Goal: Information Seeking & Learning: Learn about a topic

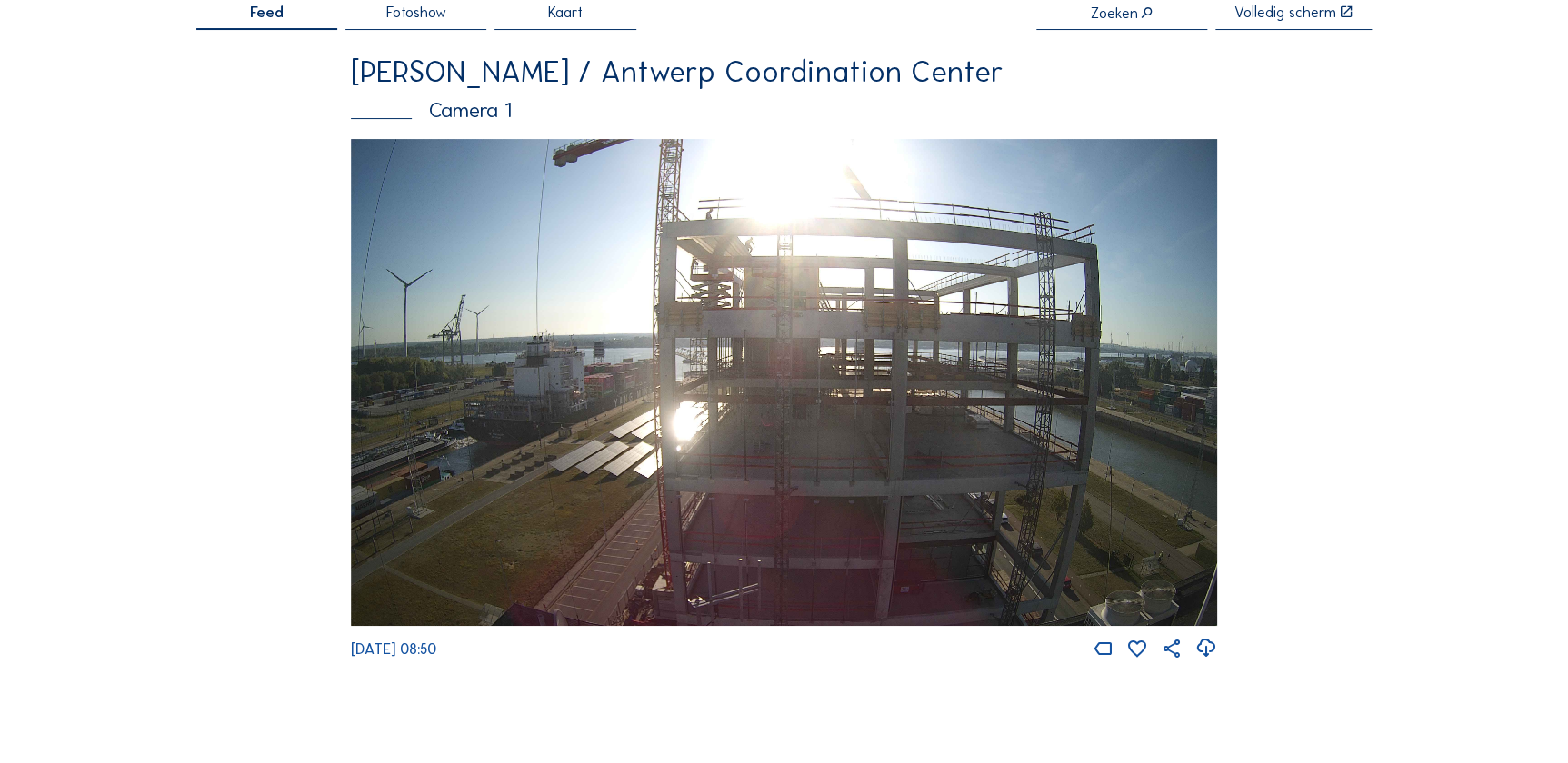
scroll to position [165, 0]
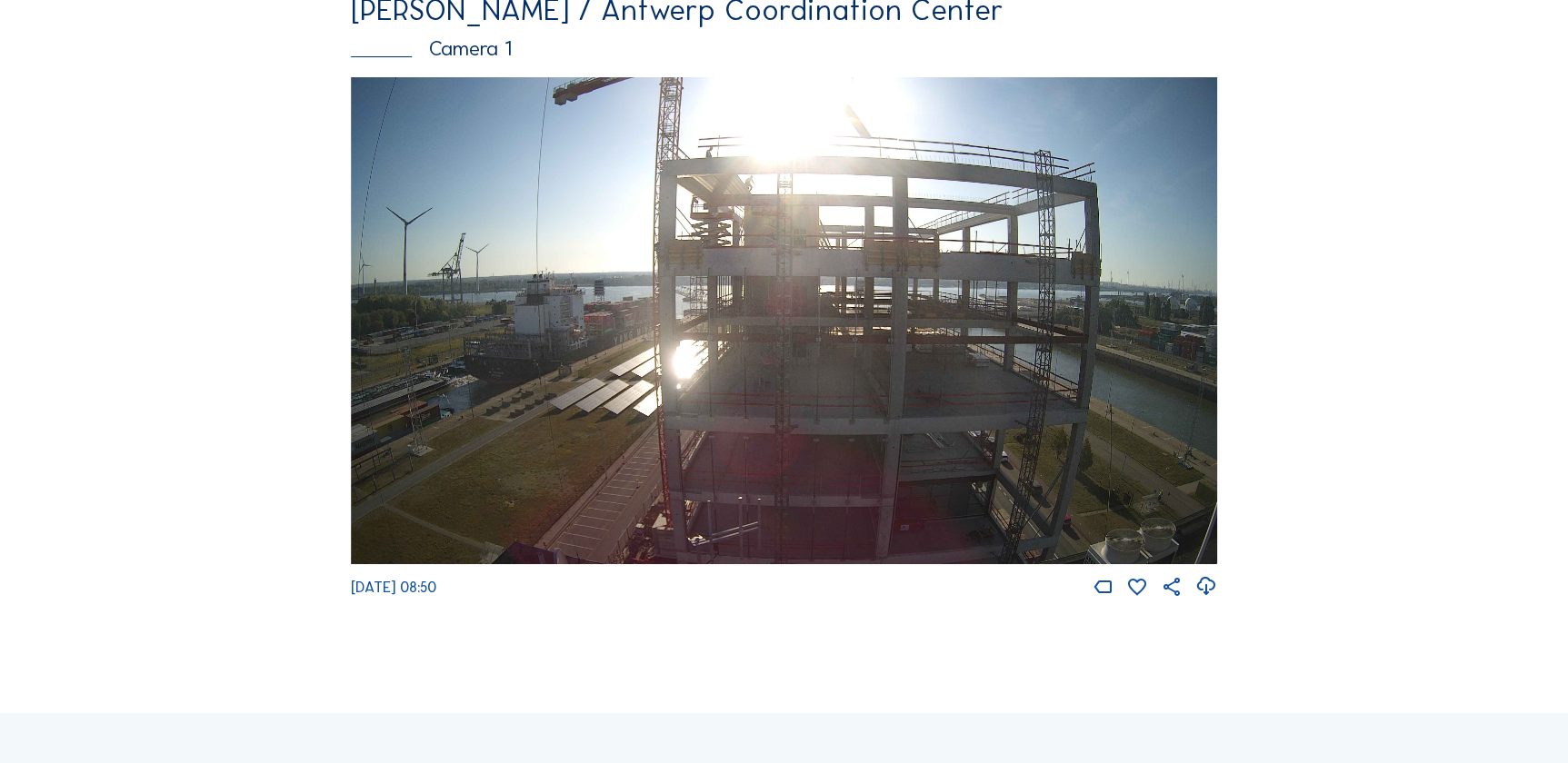
click at [932, 449] on img at bounding box center [784, 321] width 867 height 488
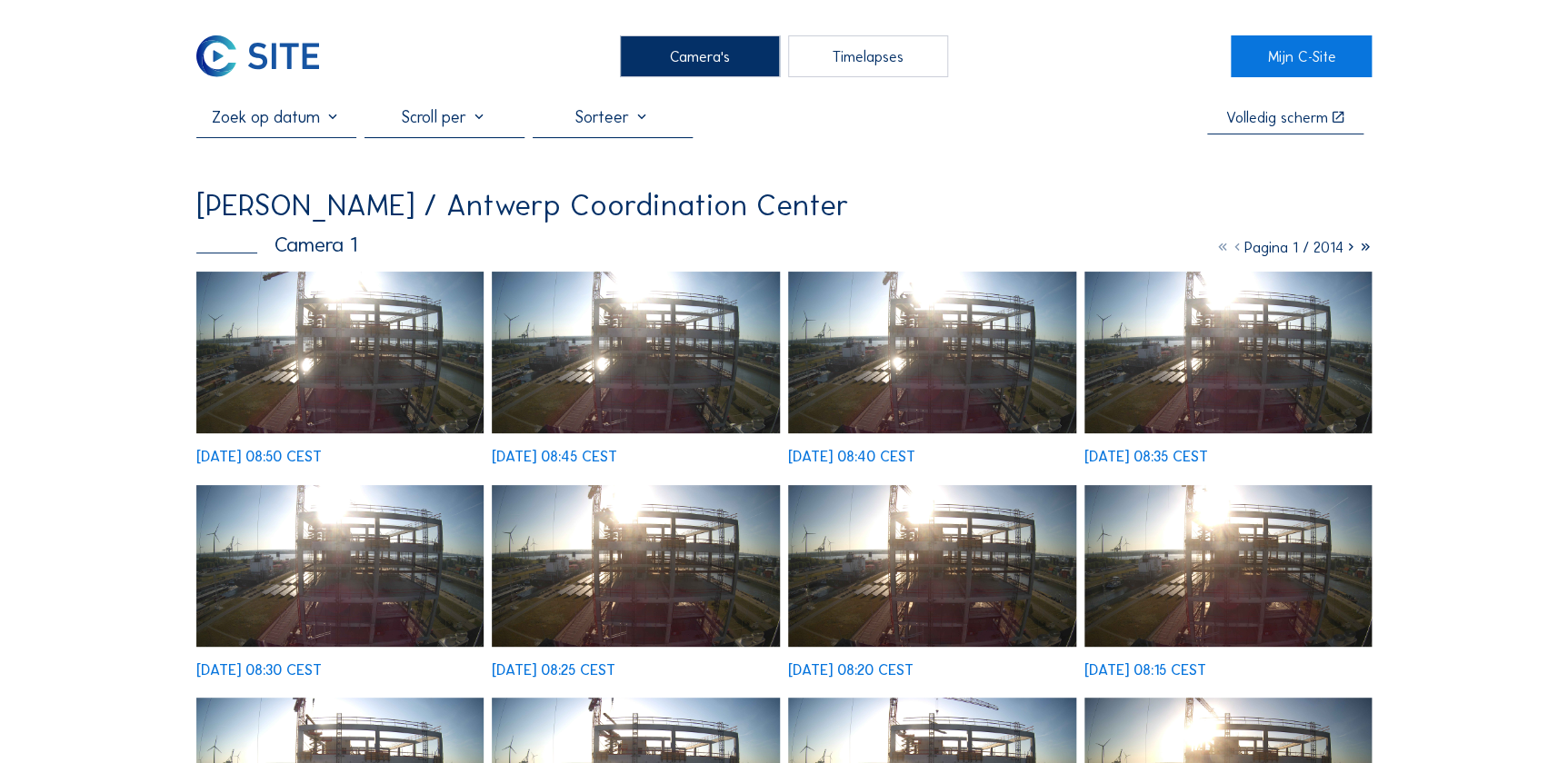
click at [1350, 252] on icon at bounding box center [1350, 247] width 14 height 18
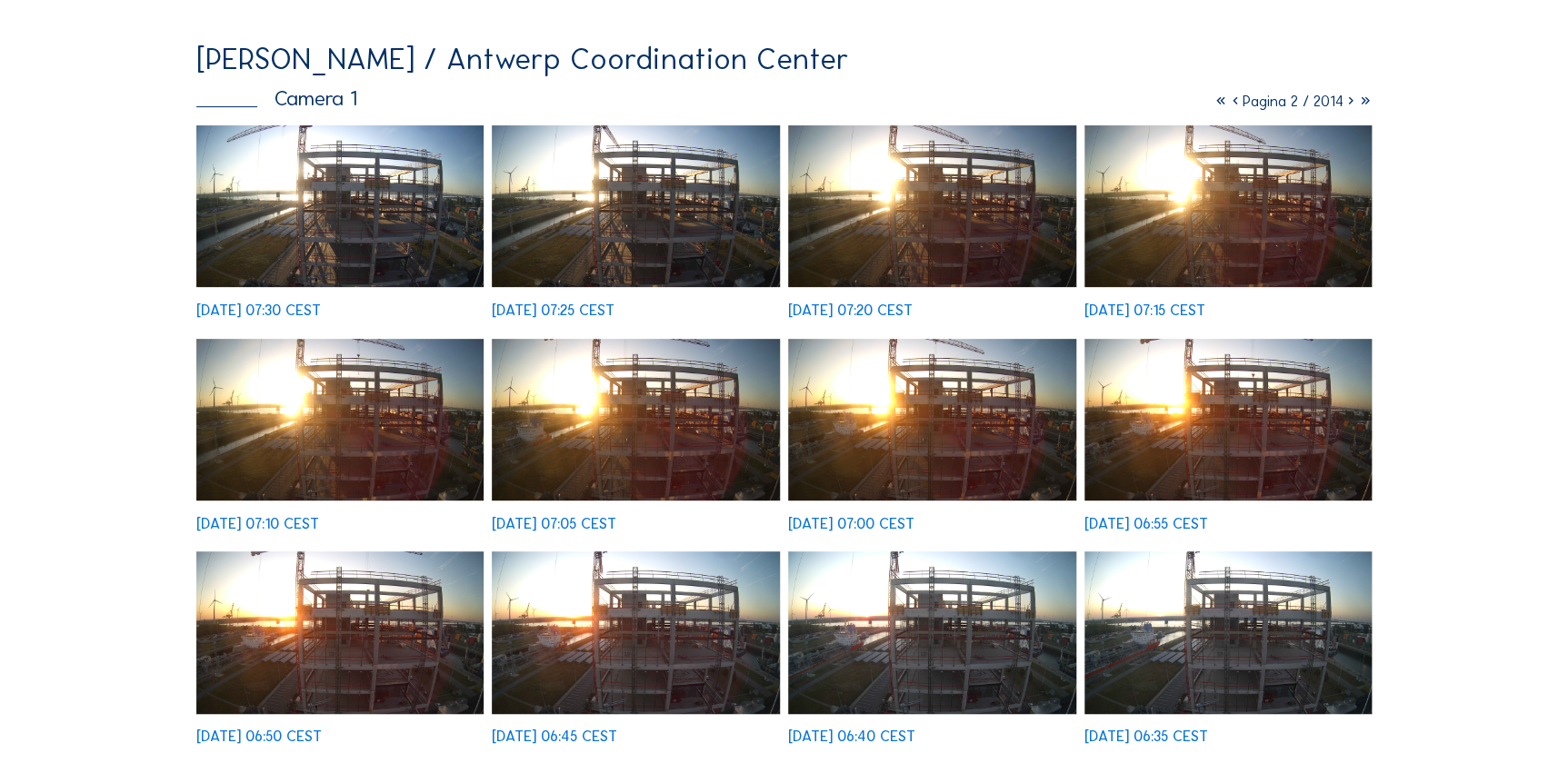
scroll to position [412, 0]
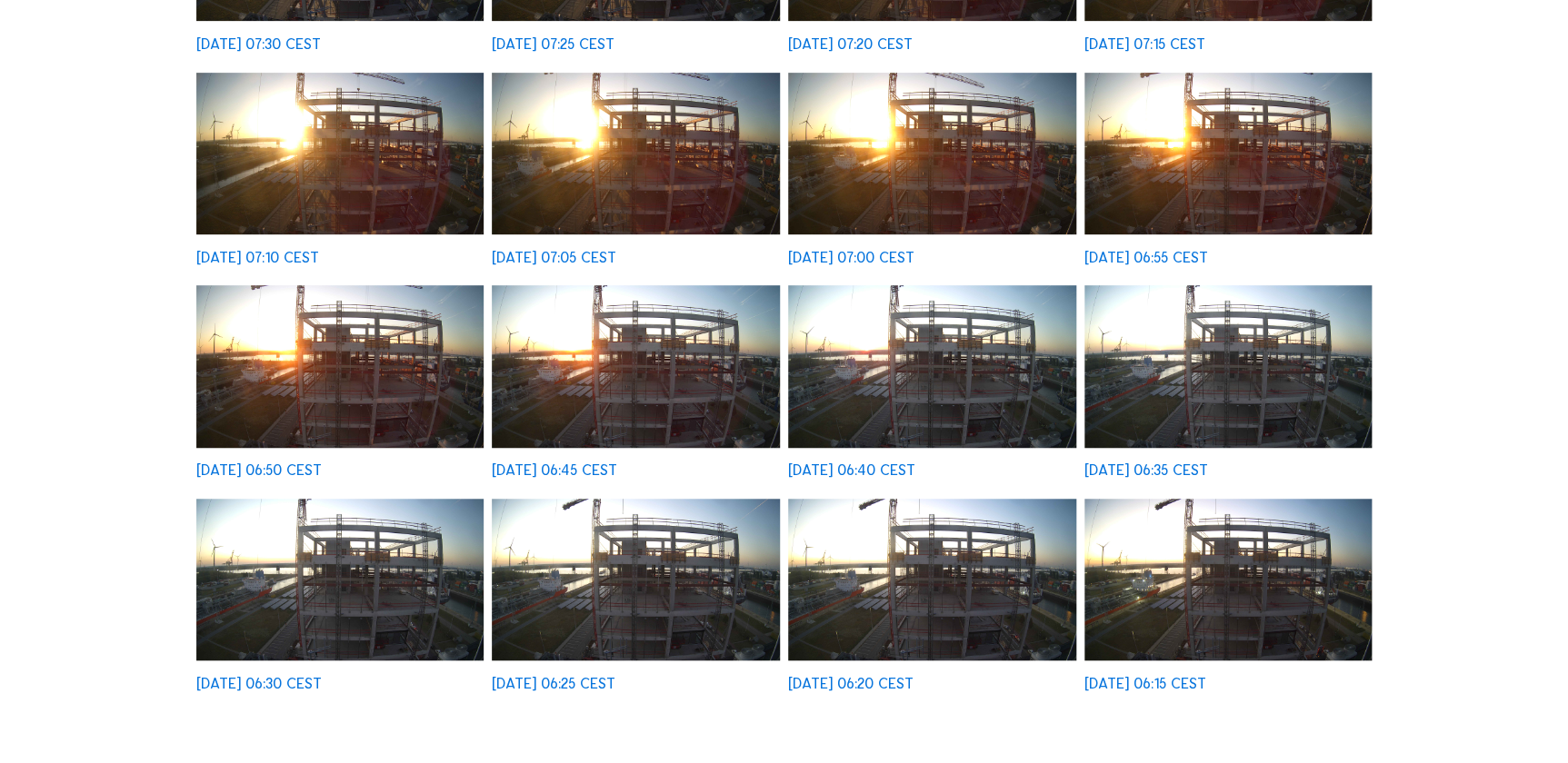
click at [949, 555] on div "[DATE] 06:20 CEST" at bounding box center [932, 595] width 288 height 192
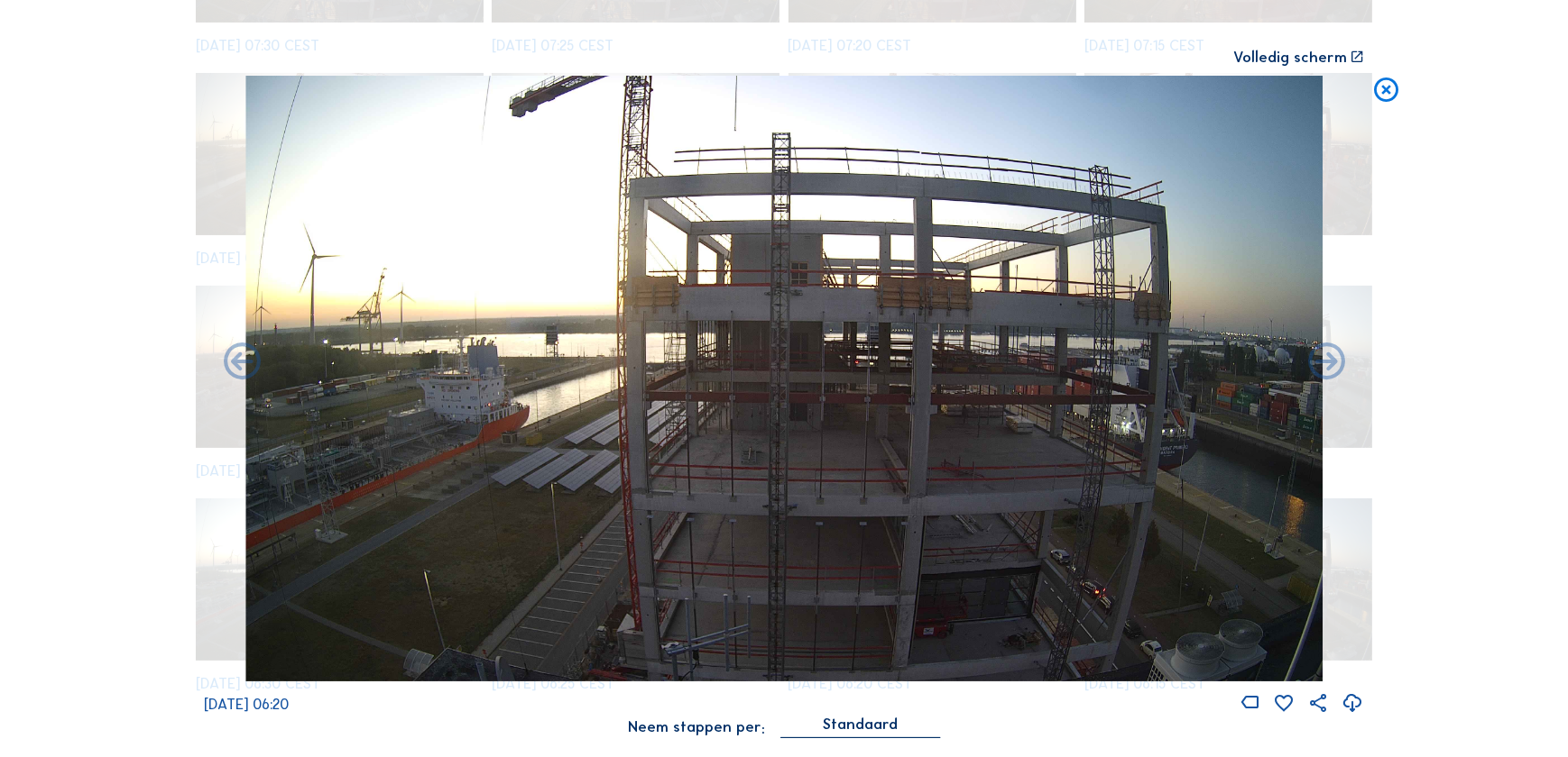
click at [1393, 83] on icon at bounding box center [1386, 91] width 30 height 31
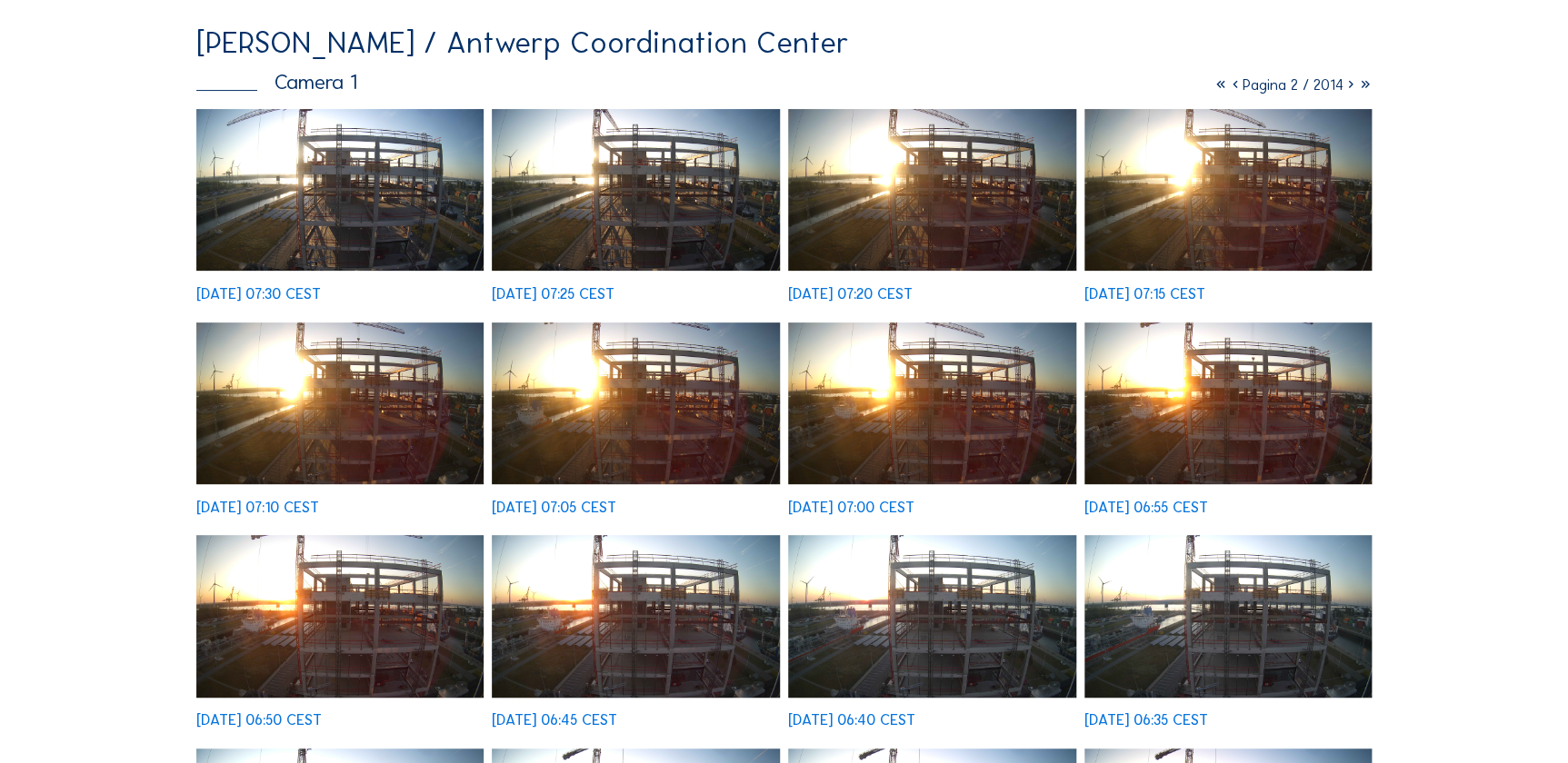
scroll to position [0, 0]
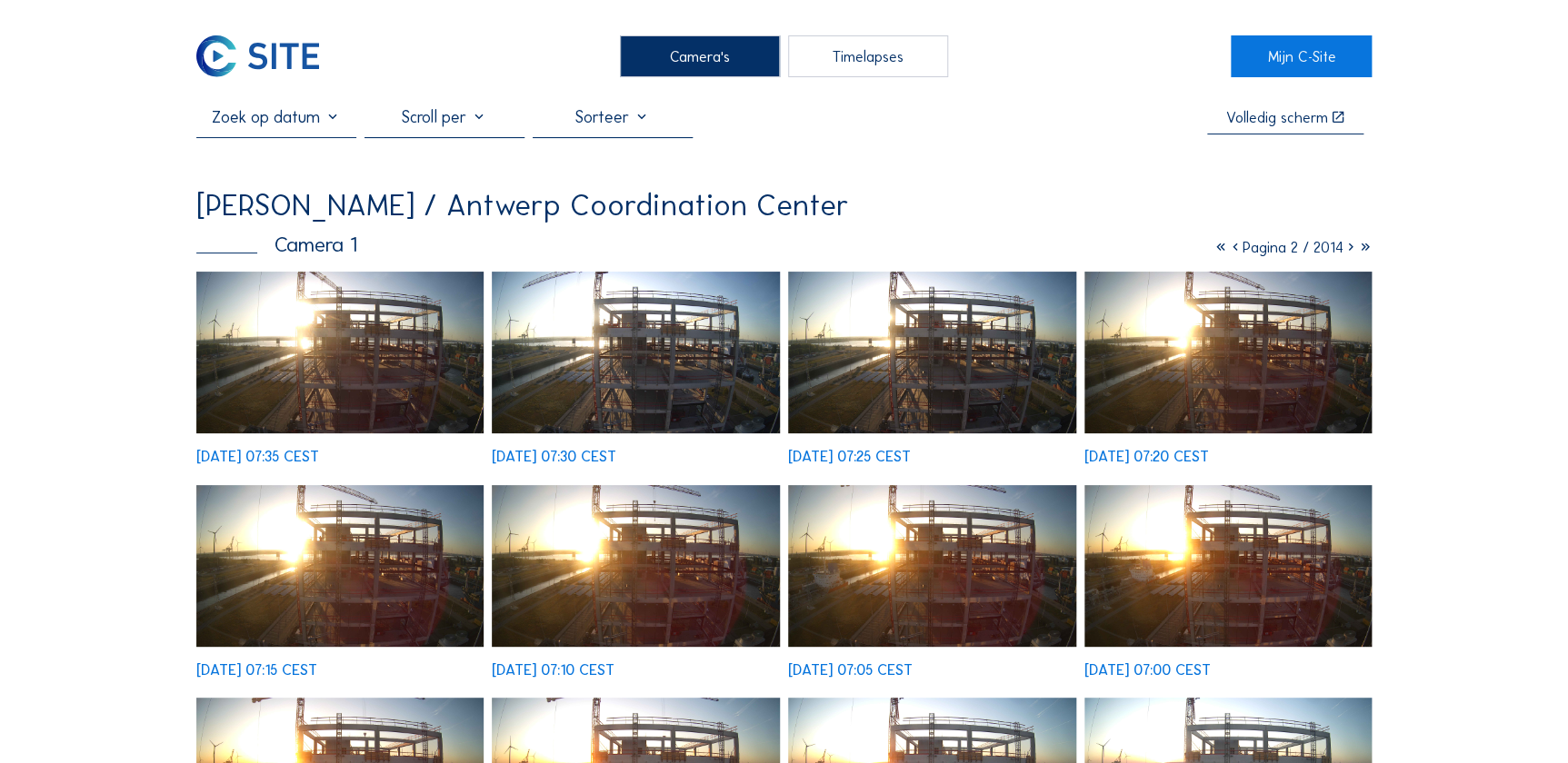
click at [1228, 250] on icon at bounding box center [1234, 247] width 14 height 18
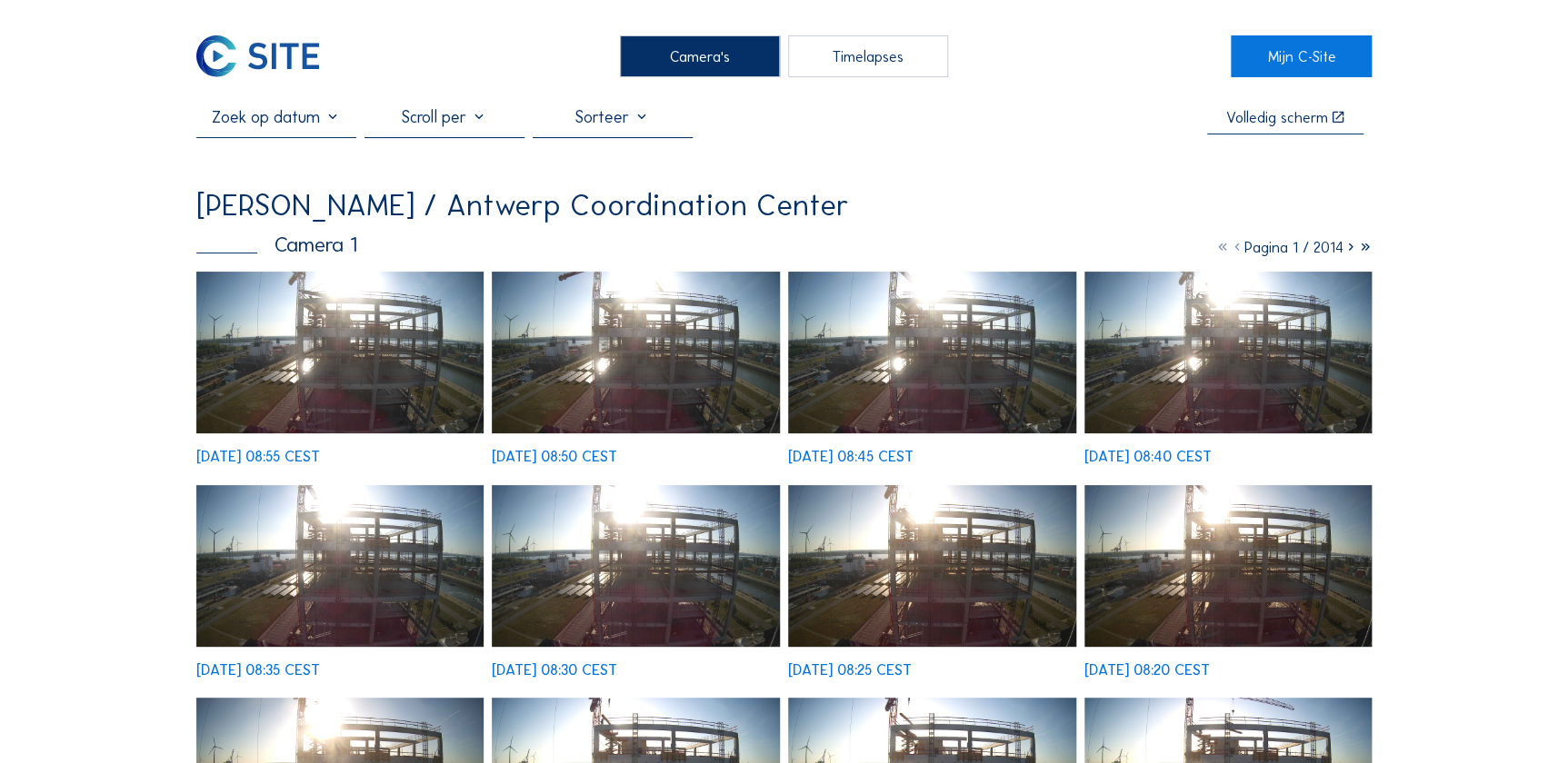
click at [342, 485] on img at bounding box center [340, 565] width 288 height 162
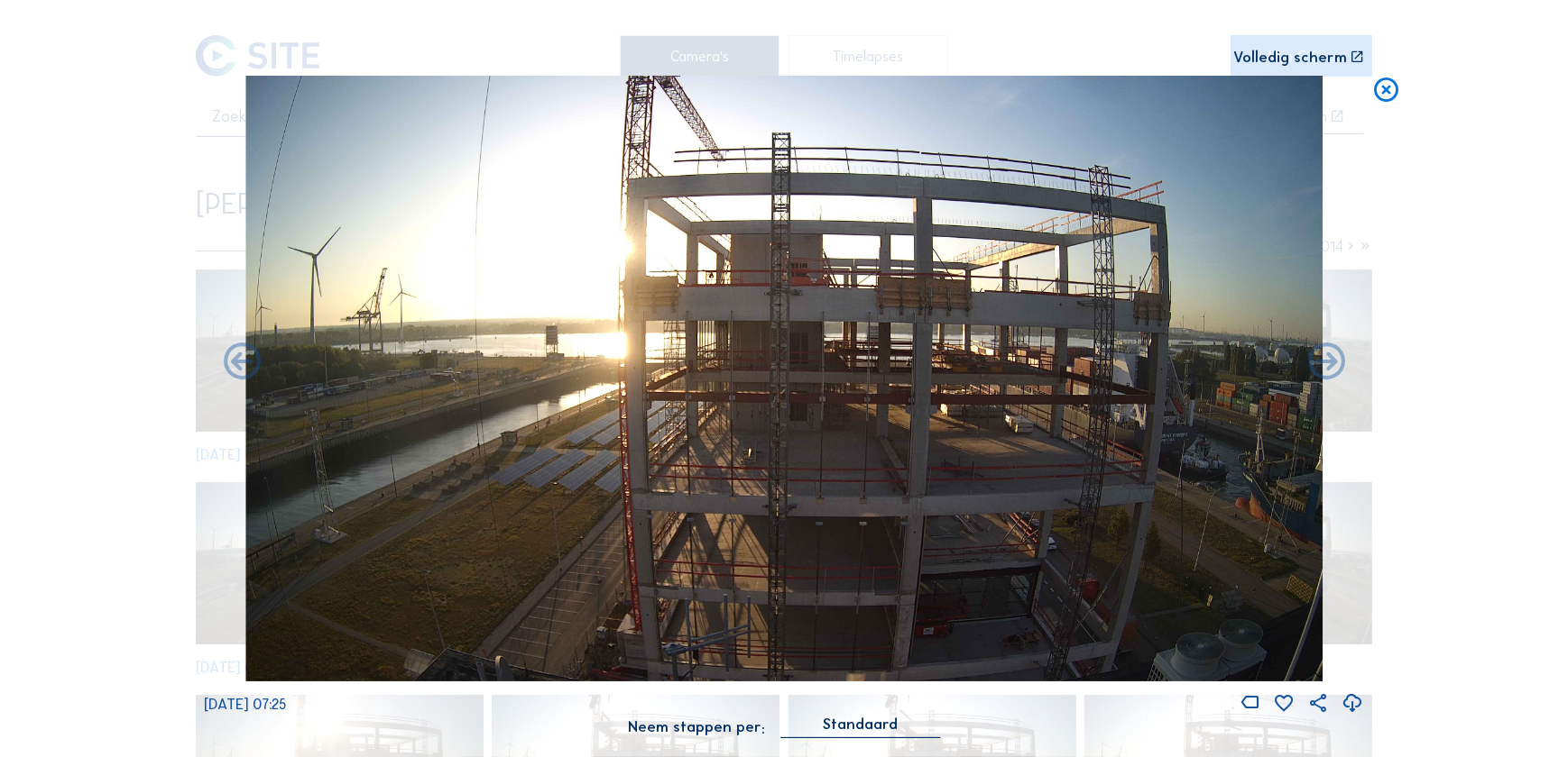
click at [1456, 297] on div "Scroll om door de tijd te reizen | Druk op de 'Alt'-[PERSON_NAME] + scroll om t…" at bounding box center [784, 378] width 1568 height 757
click at [1383, 90] on icon at bounding box center [1386, 91] width 30 height 31
